Goal: Answer question/provide support

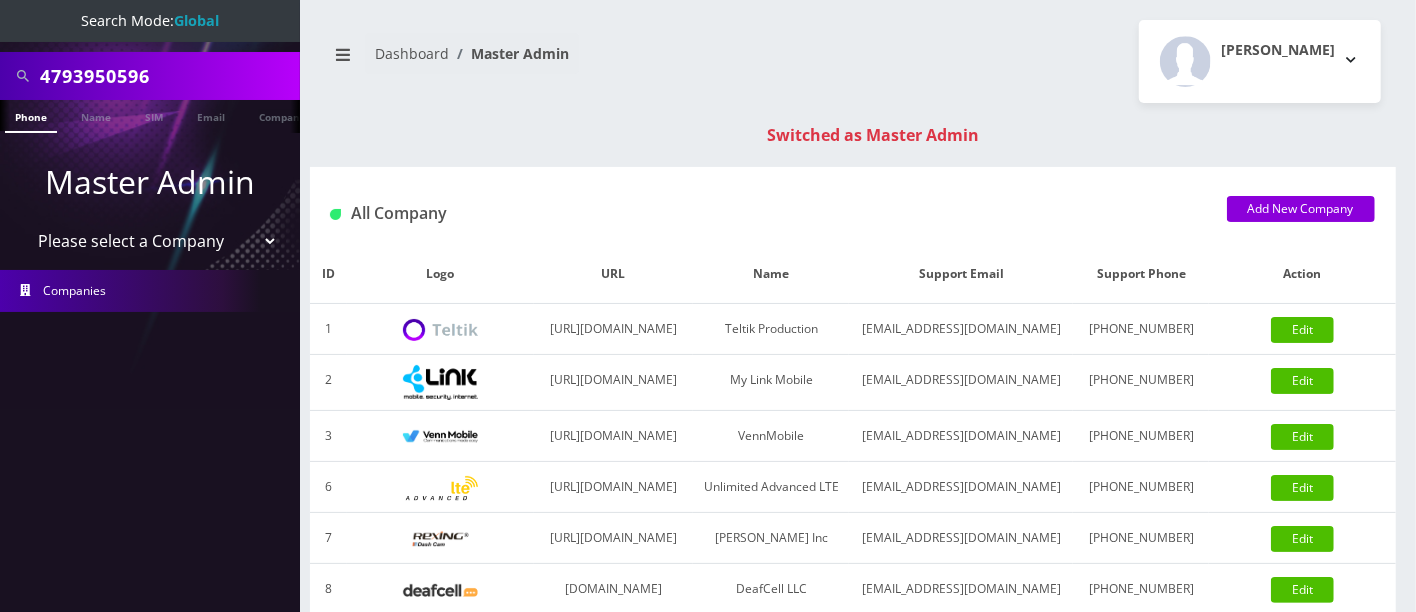
click at [182, 70] on input "4793950596" at bounding box center [167, 76] width 255 height 38
drag, startPoint x: 231, startPoint y: 69, endPoint x: 0, endPoint y: 44, distance: 232.3
click at [0, 44] on nav "Search Mode: Global 4793950596 Phone Name SIM Email Company Customer Master Adm…" at bounding box center [150, 306] width 300 height 612
type input "9295618779"
click at [29, 119] on link "Phone" at bounding box center [31, 116] width 52 height 33
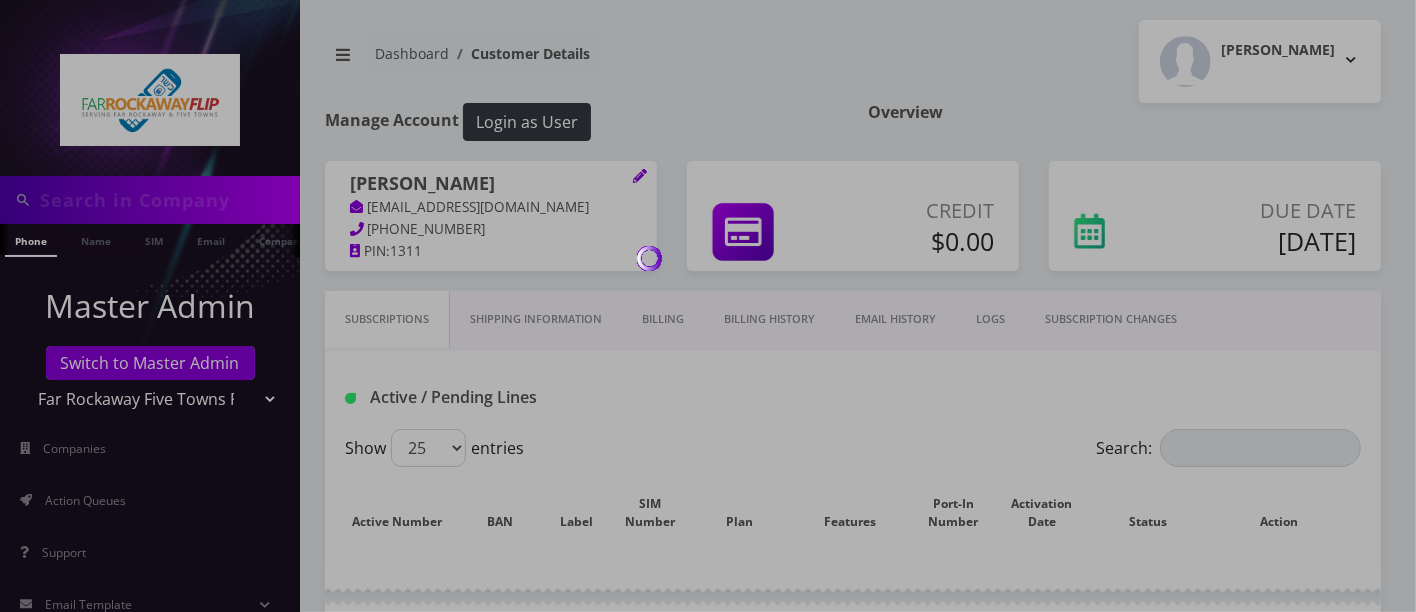
type input "9295618779"
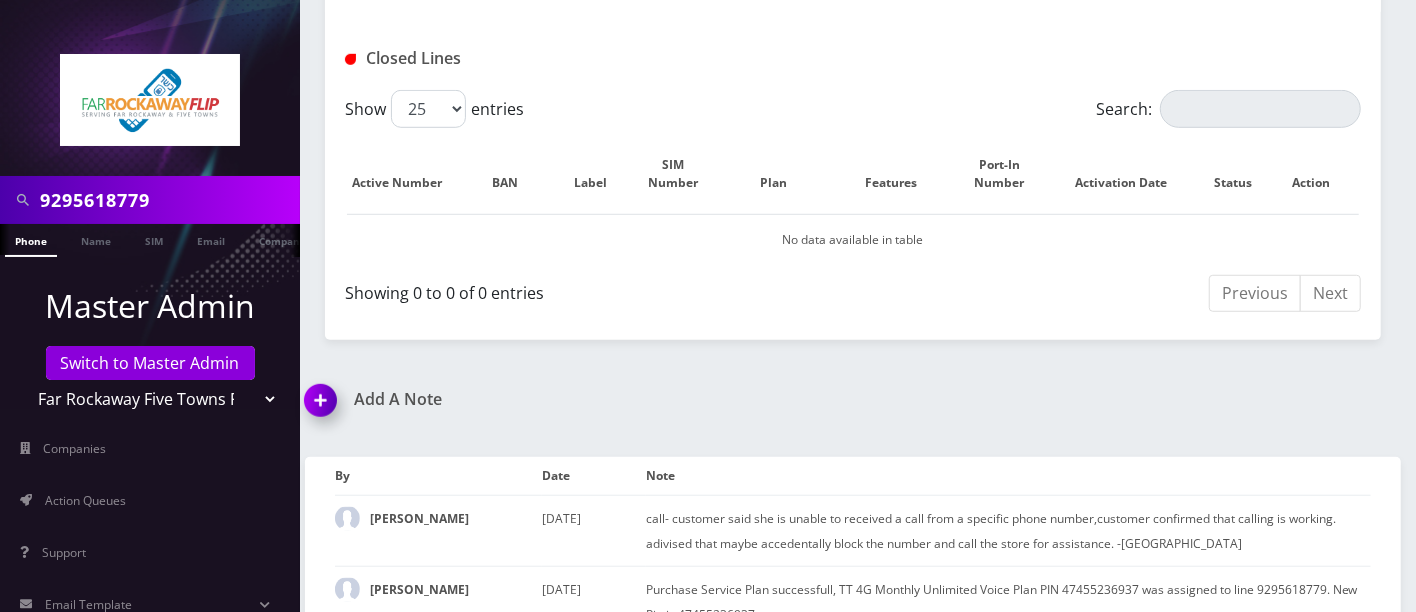
scroll to position [860, 0]
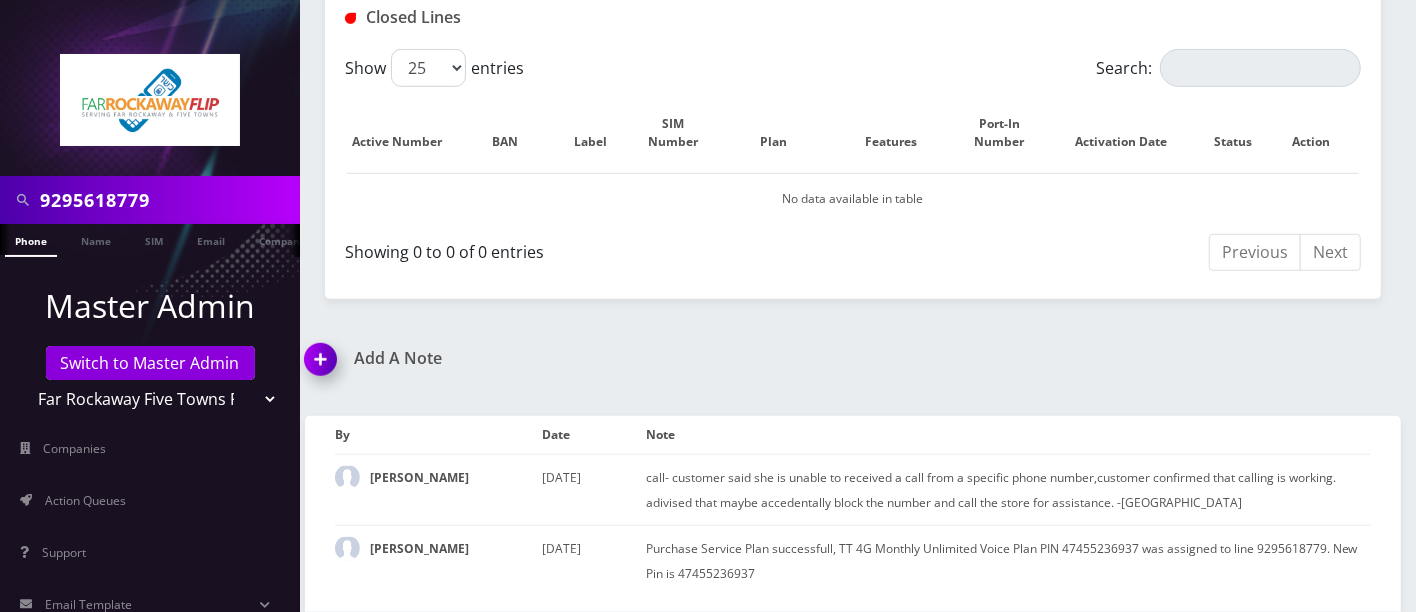
click at [324, 352] on img at bounding box center [324, 366] width 59 height 59
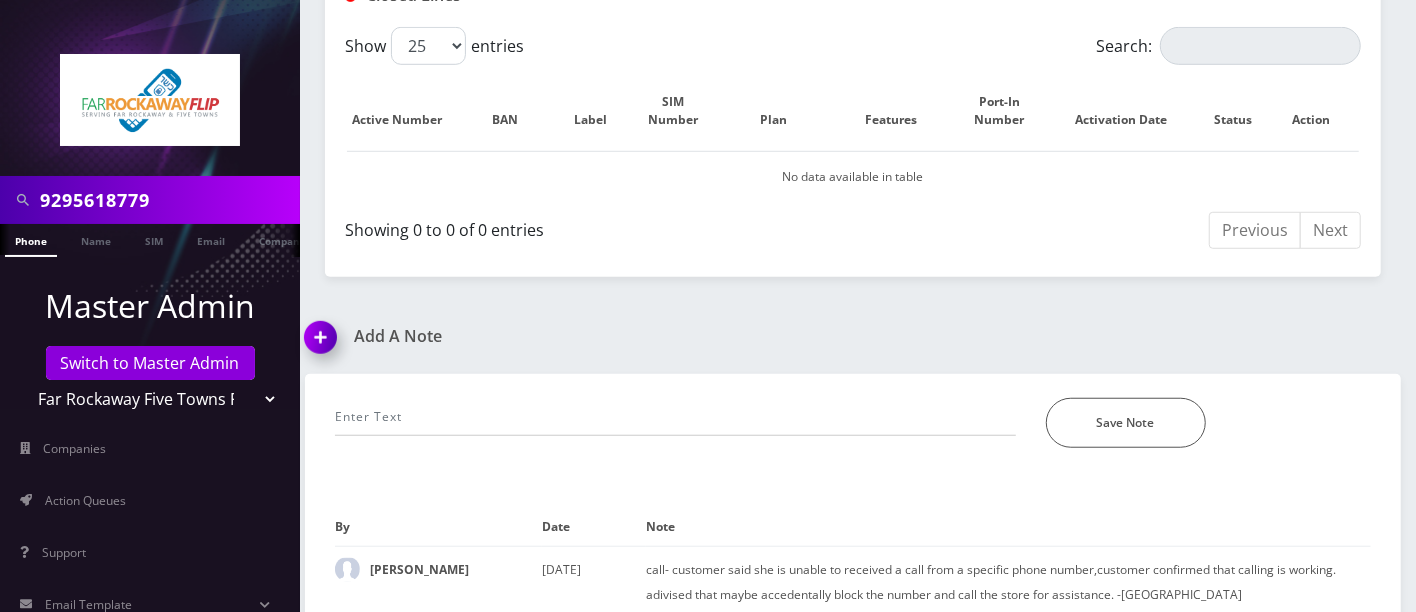
scroll to position [974, 0]
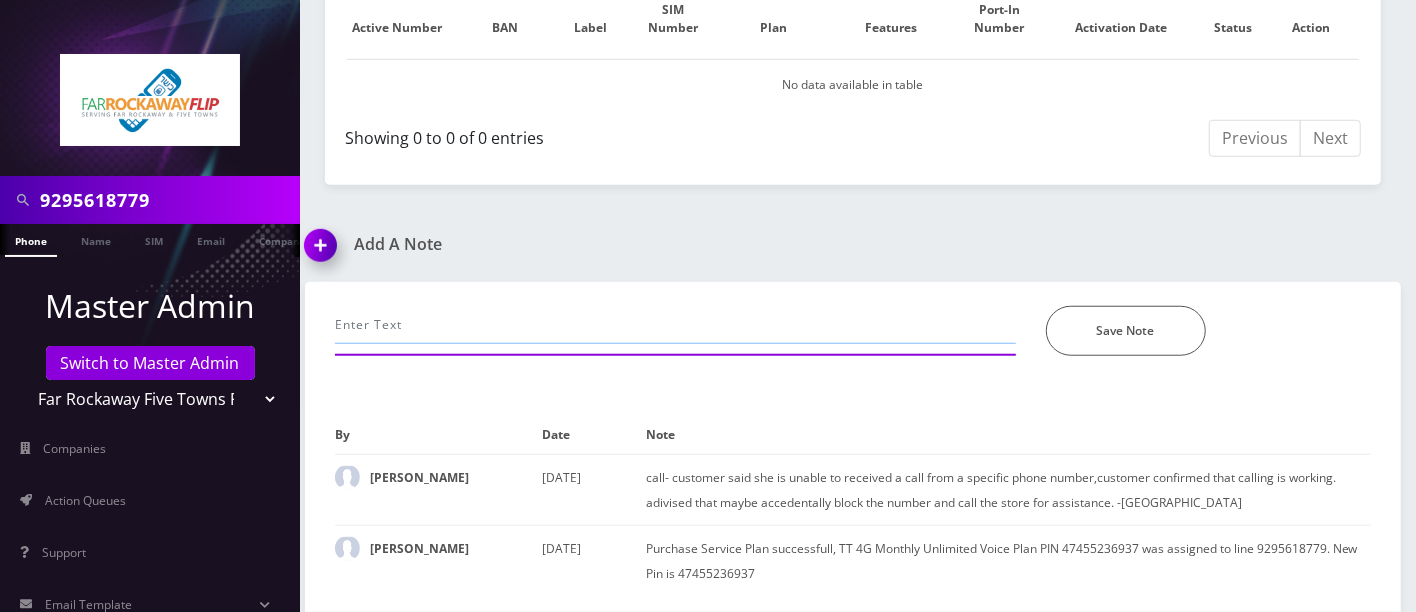
click at [457, 318] on input "text" at bounding box center [675, 325] width 681 height 38
click at [442, 323] on input "cancel" at bounding box center [675, 325] width 681 height 38
paste input "3473456605"
drag, startPoint x: 503, startPoint y: 328, endPoint x: 109, endPoint y: 295, distance: 395.3
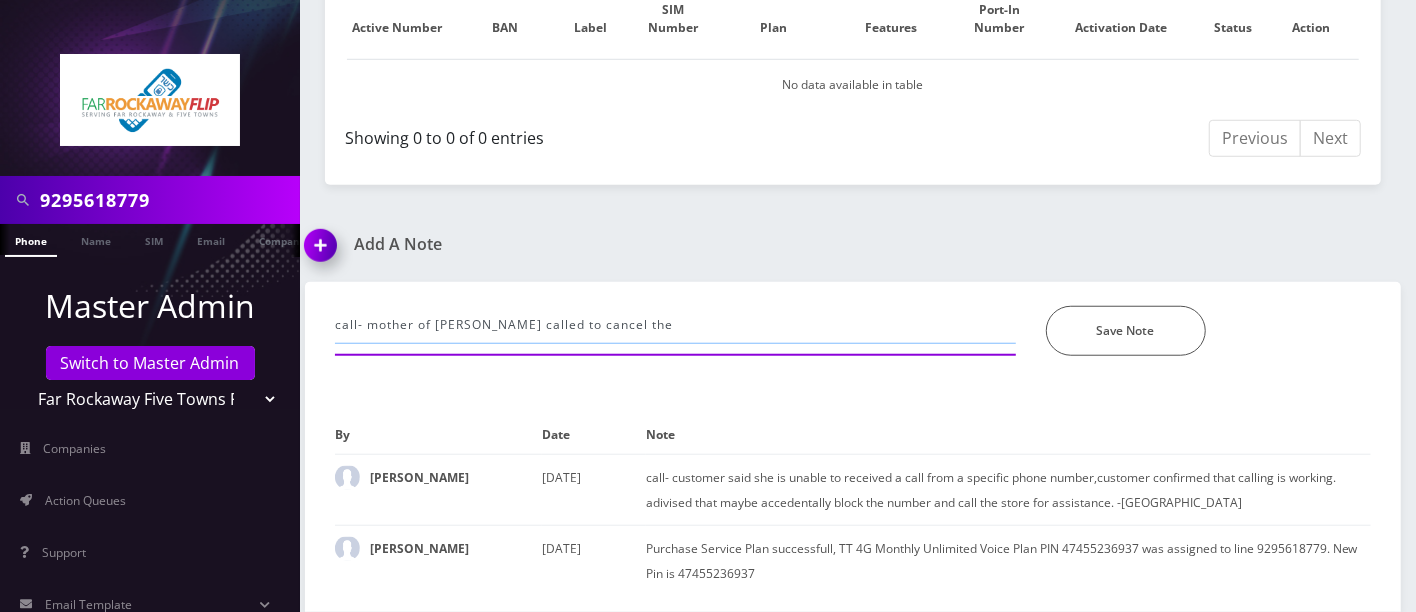
click at [742, 324] on input "call- mother of cust called to cancel the" at bounding box center [675, 325] width 681 height 38
type input "call- mother of cust called to cancel the line, adv to contact the store- Hazel"
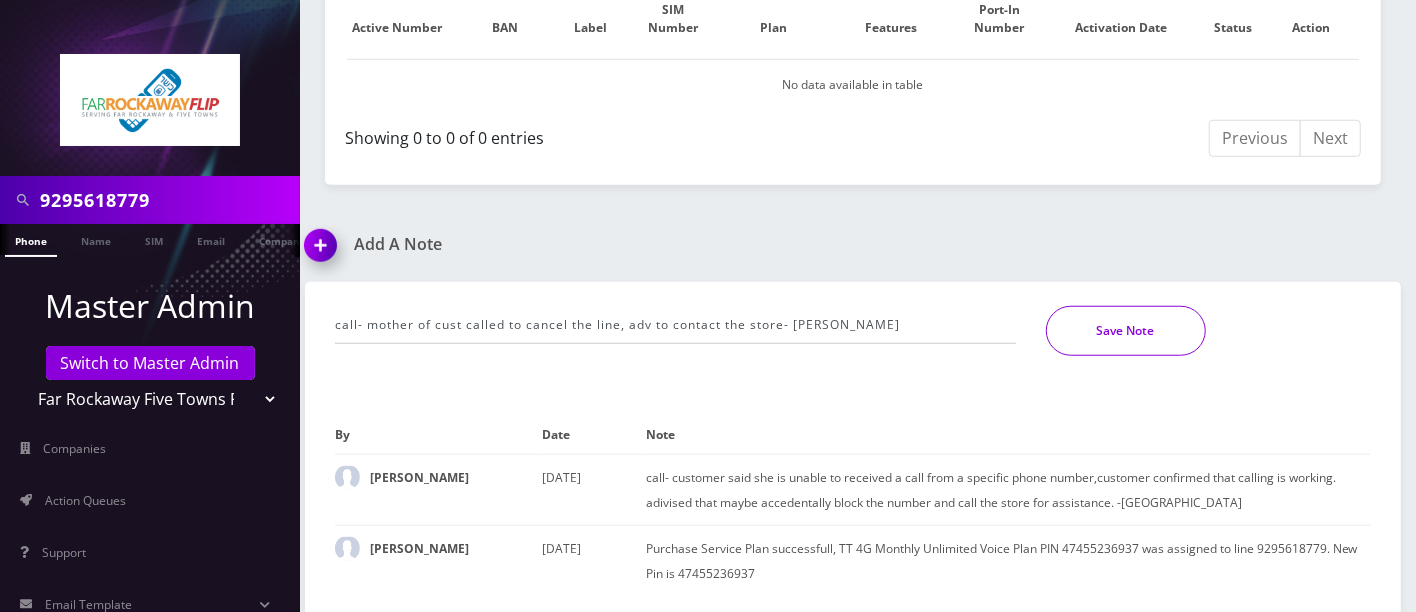
click at [1088, 325] on button "Save Note" at bounding box center [1126, 331] width 160 height 50
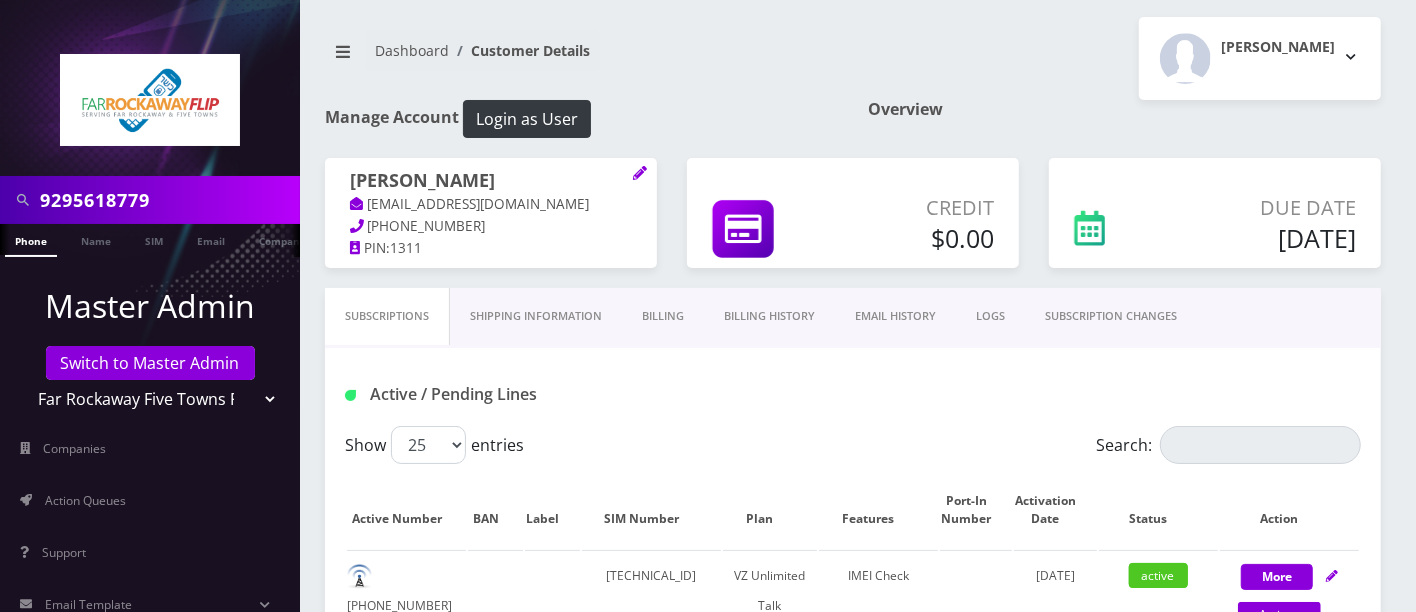
scroll to position [0, 0]
